Goal: Check status: Check status

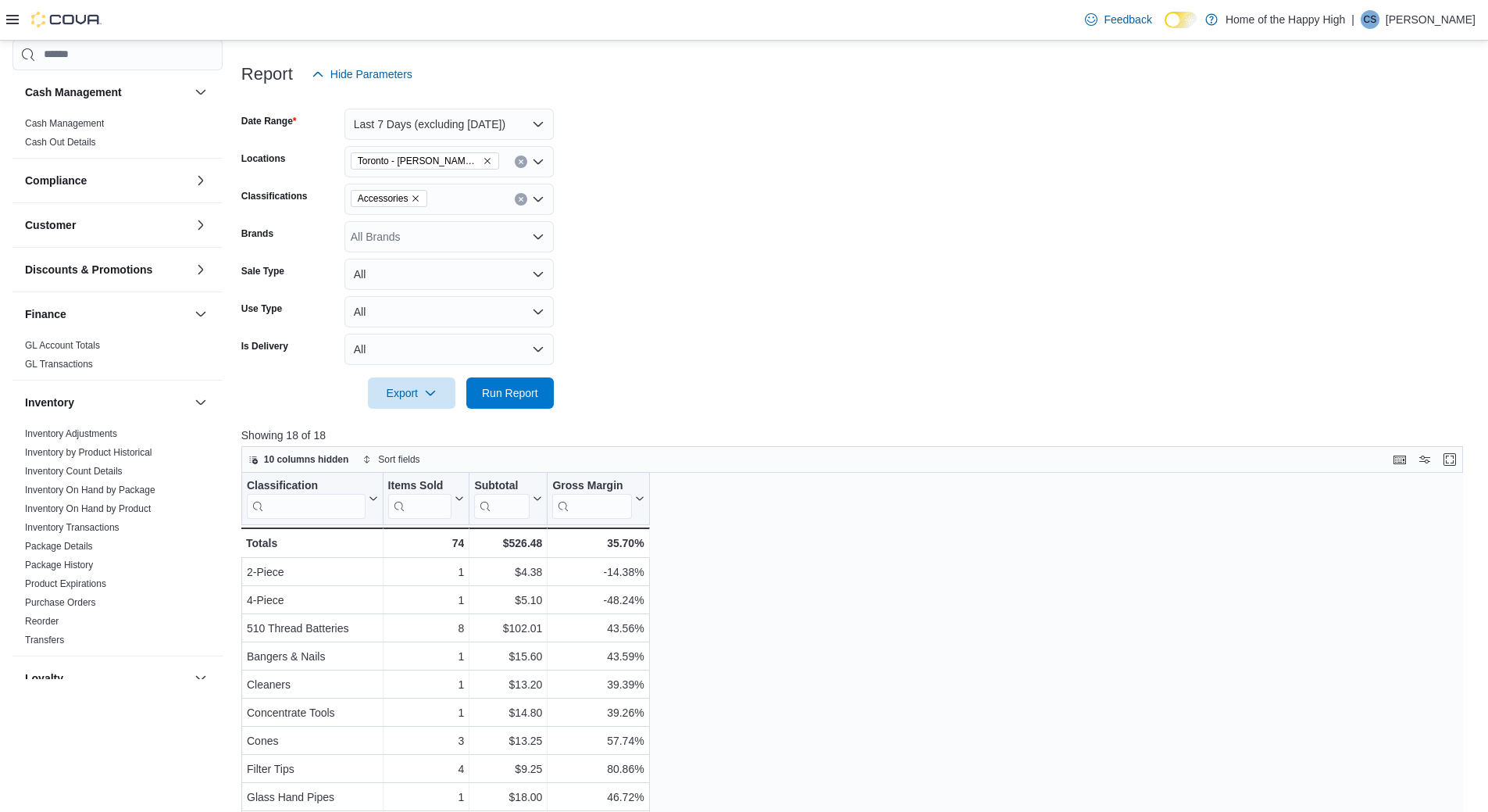
scroll to position [710, 0]
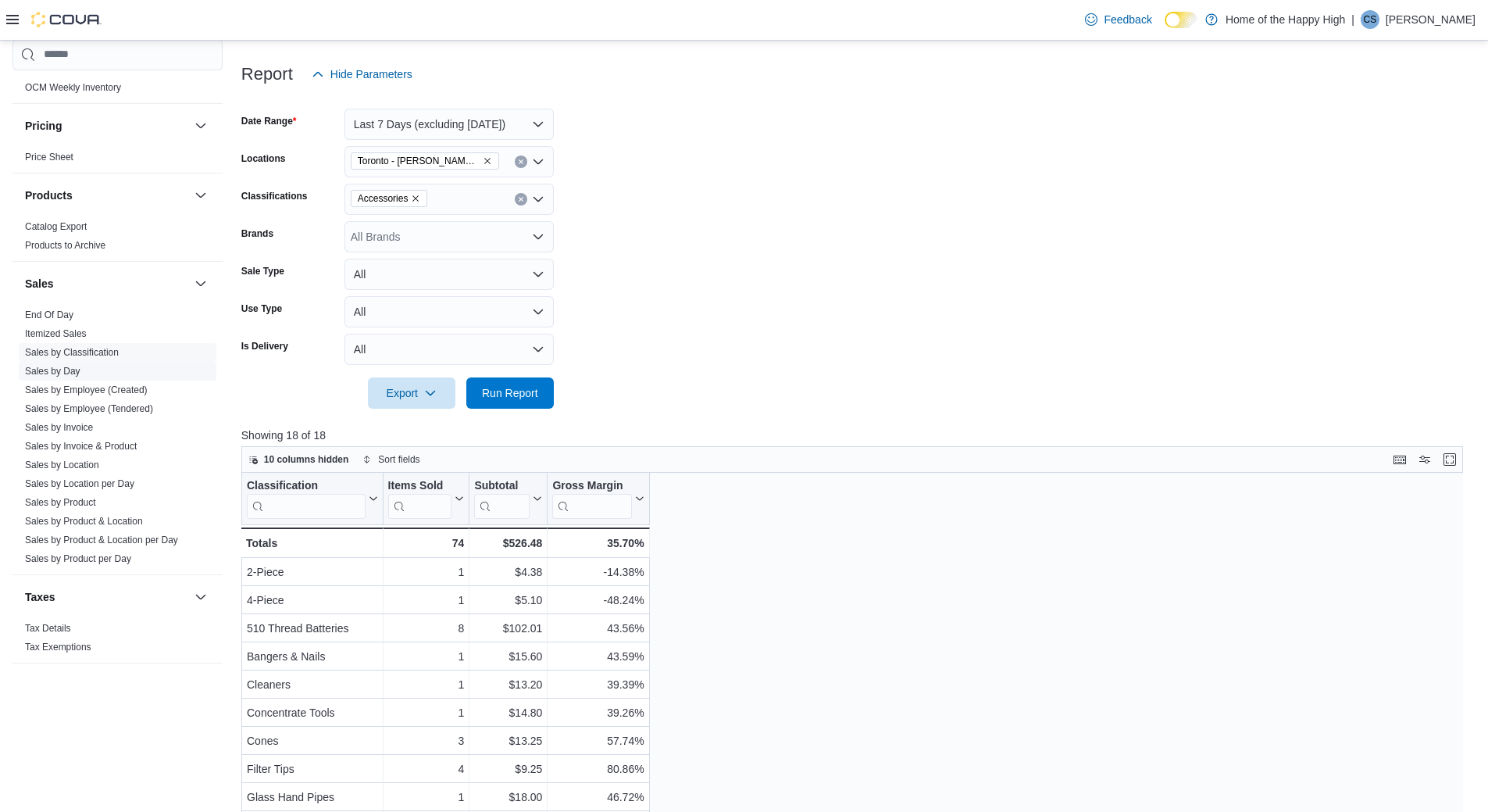
click at [72, 371] on link "Sales by Day" at bounding box center [53, 371] width 56 height 11
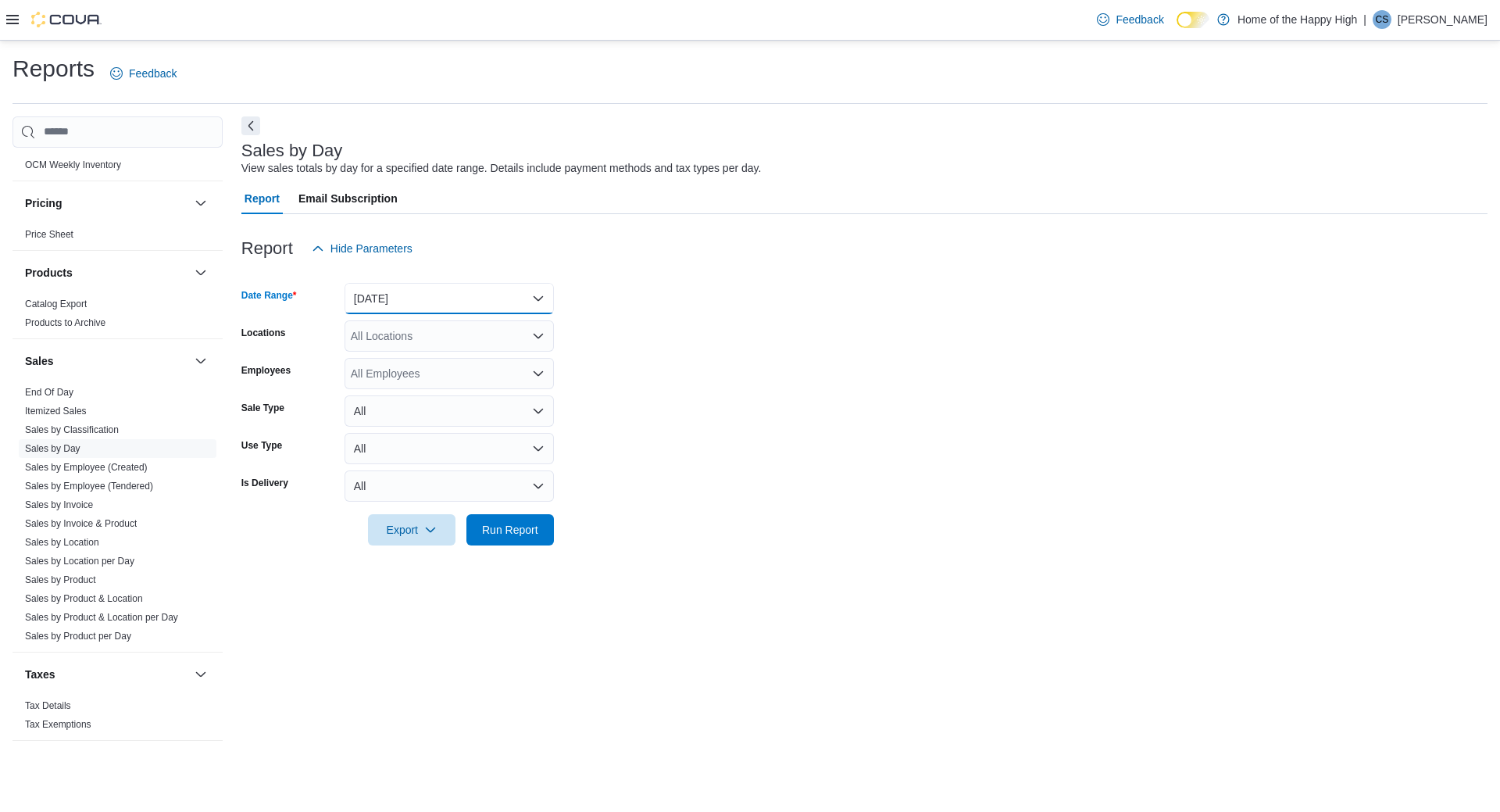
click at [514, 294] on button "[DATE]" at bounding box center [449, 298] width 210 height 32
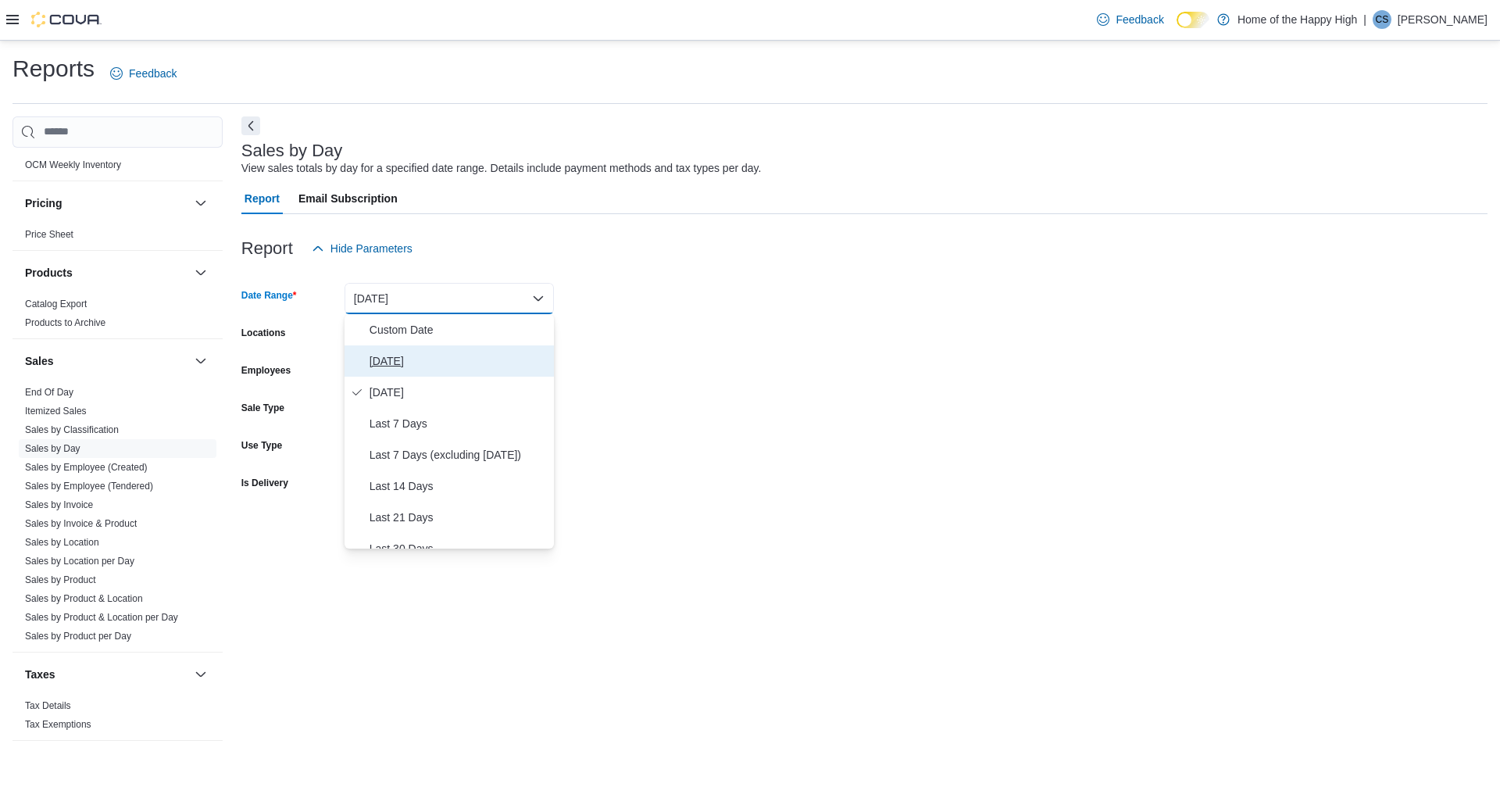
click at [522, 356] on span "[DATE]" at bounding box center [458, 361] width 178 height 19
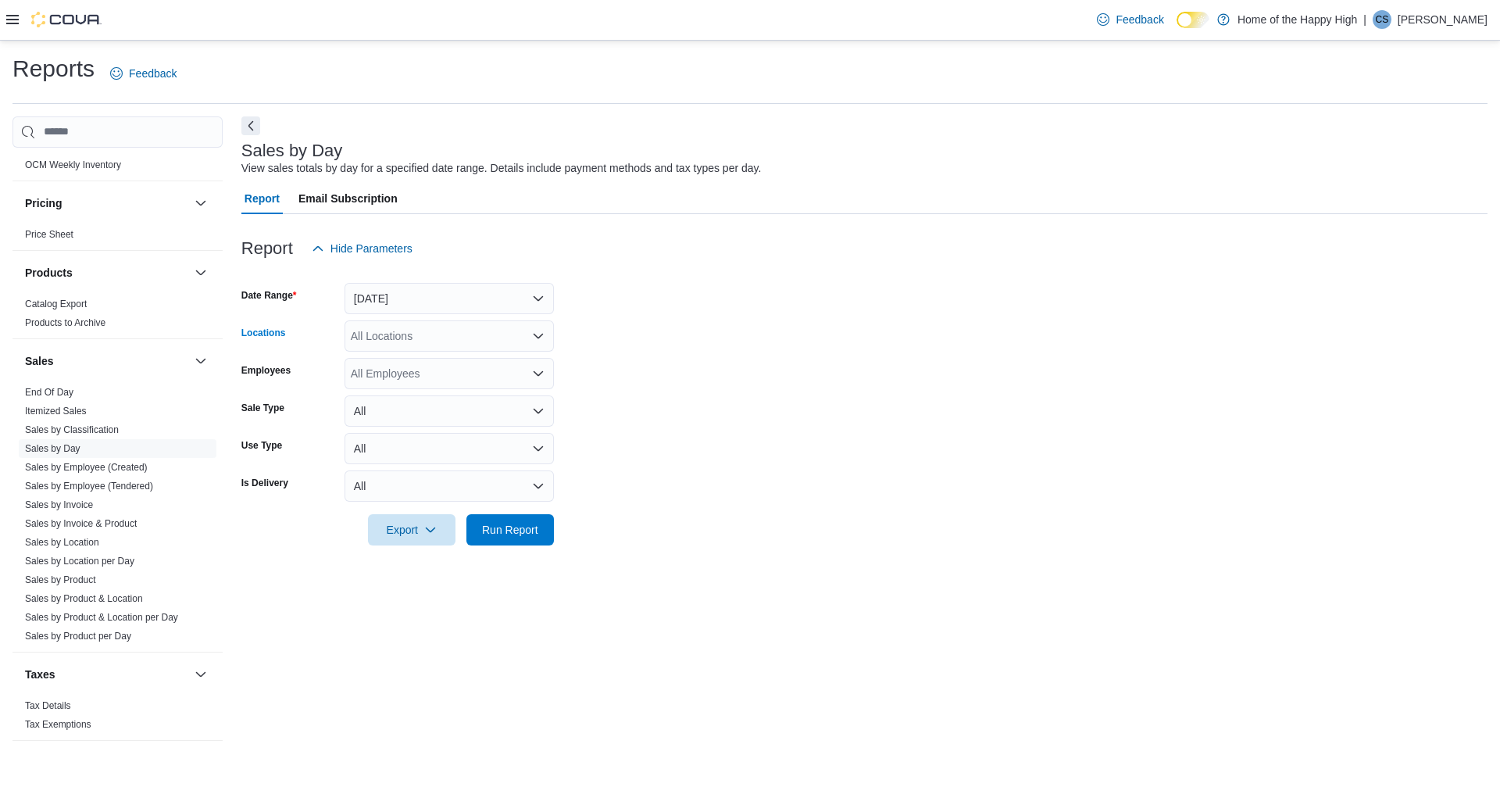
click at [466, 340] on div "All Locations" at bounding box center [449, 337] width 210 height 32
type input "****"
click at [469, 368] on span "Toronto - [PERSON_NAME] Ave - Friendly Stranger" at bounding box center [534, 362] width 251 height 16
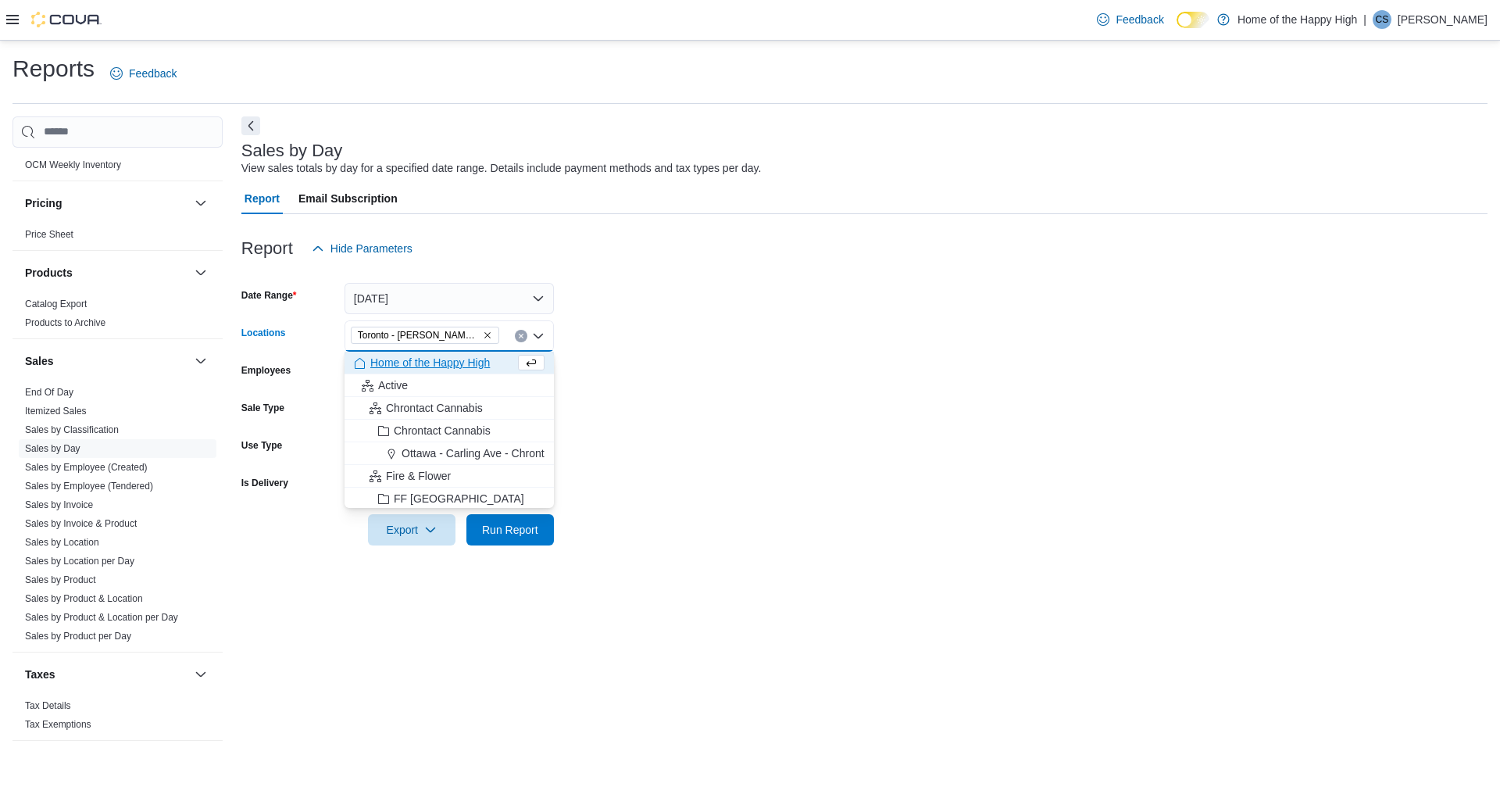
click at [591, 369] on form "Date Range [DATE] Locations [GEOGRAPHIC_DATA] - [PERSON_NAME][GEOGRAPHIC_DATA] …" at bounding box center [864, 405] width 1246 height 282
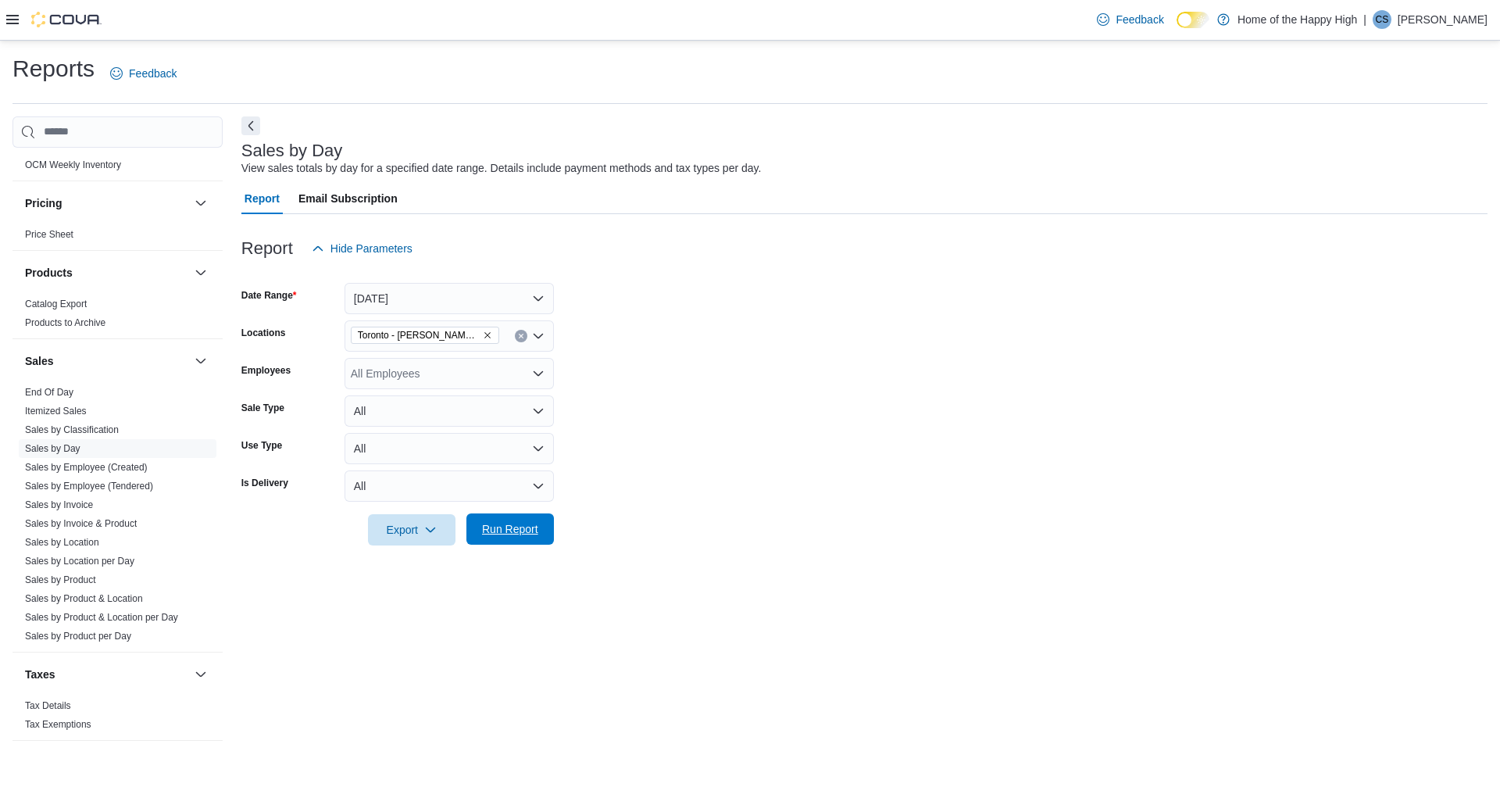
click at [547, 529] on button "Run Report" at bounding box center [510, 530] width 88 height 32
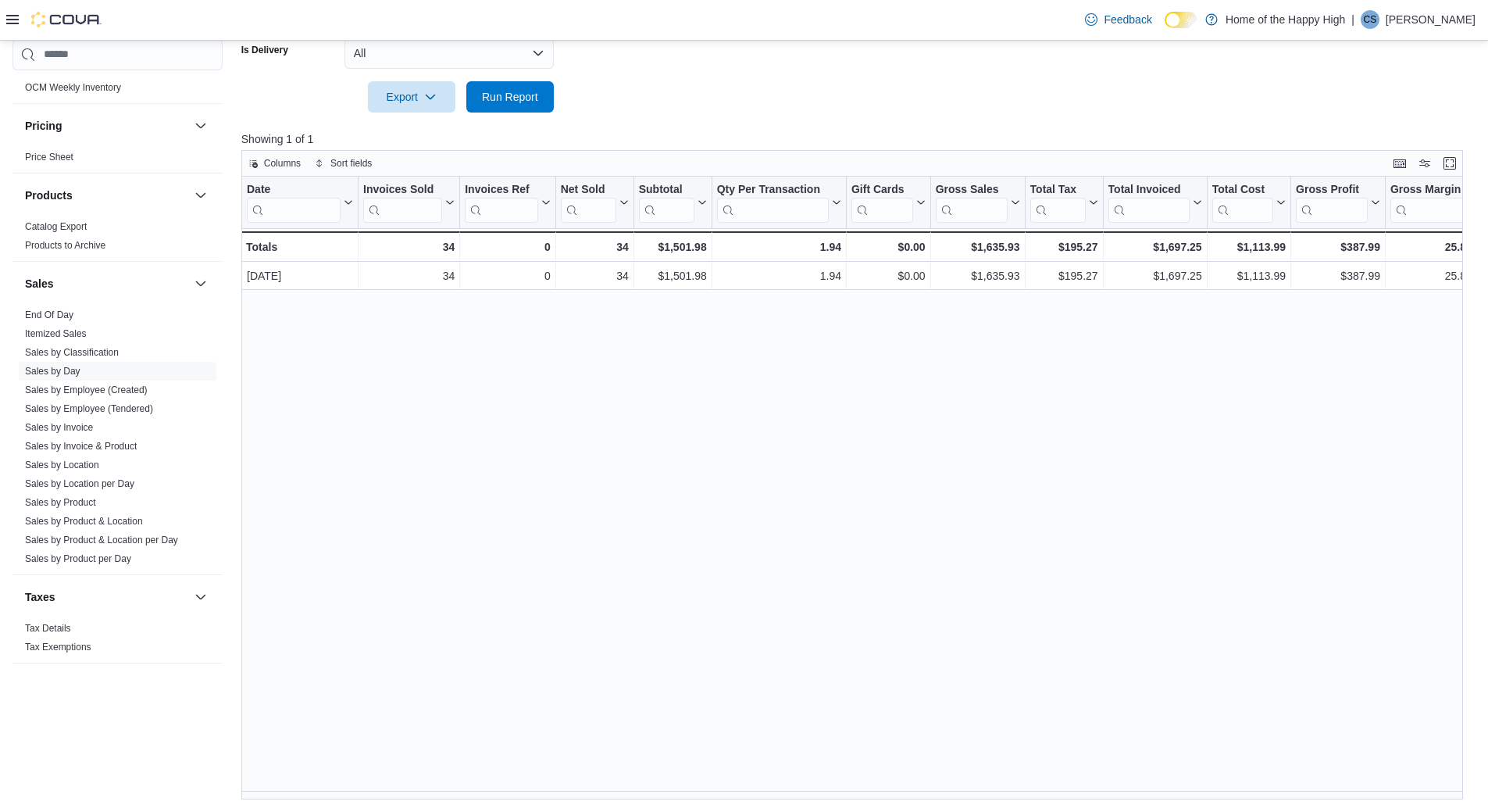
scroll to position [0, 762]
